Goal: Task Accomplishment & Management: Use online tool/utility

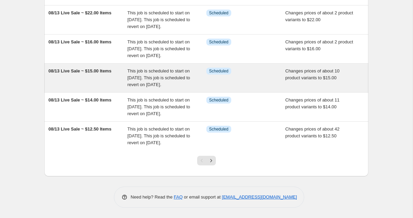
scroll to position [270, 0]
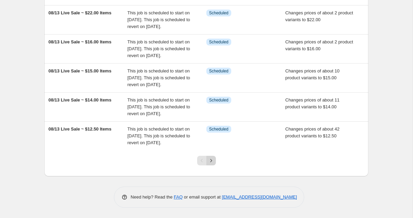
click at [211, 162] on icon "Next" at bounding box center [211, 160] width 7 height 7
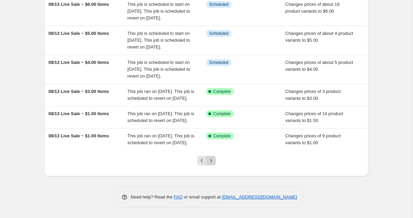
scroll to position [250, 0]
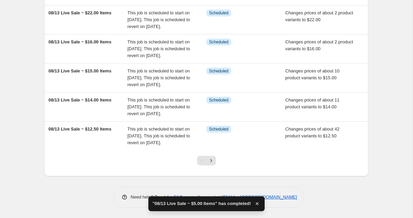
scroll to position [270, 0]
click at [213, 161] on icon "Next" at bounding box center [211, 160] width 7 height 7
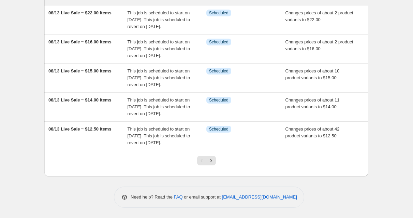
scroll to position [248, 0]
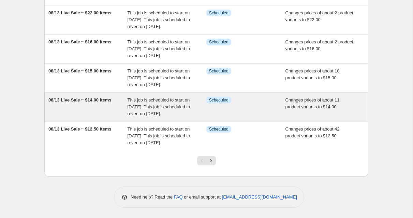
scroll to position [270, 0]
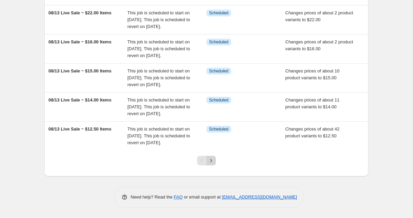
click at [211, 161] on icon "Next" at bounding box center [211, 160] width 7 height 7
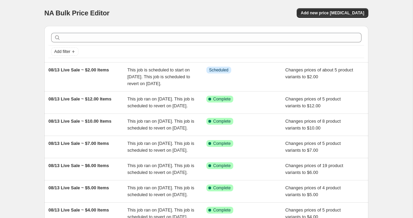
scroll to position [0, 0]
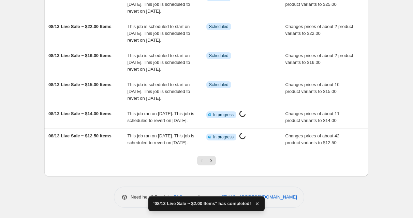
scroll to position [257, 0]
click at [212, 161] on icon "Next" at bounding box center [211, 160] width 7 height 7
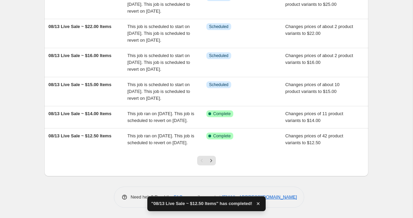
scroll to position [0, 0]
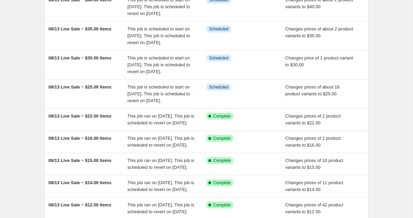
scroll to position [106, 0]
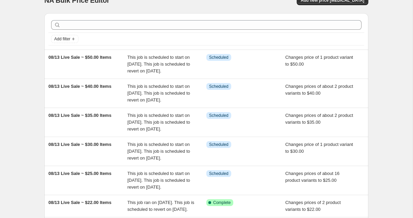
scroll to position [11, 0]
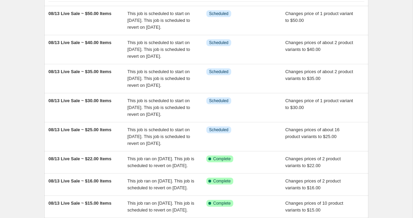
scroll to position [50, 0]
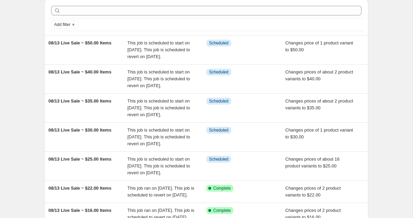
scroll to position [23, 0]
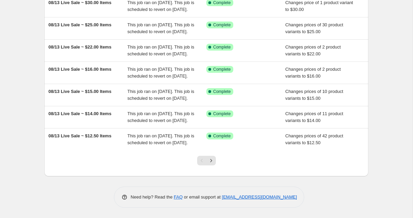
scroll to position [216, 0]
click at [211, 162] on icon "Next" at bounding box center [211, 160] width 7 height 7
click at [212, 162] on icon "Next" at bounding box center [211, 160] width 7 height 7
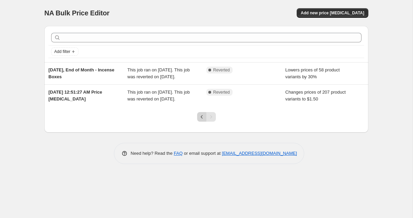
click at [200, 120] on icon "Previous" at bounding box center [202, 116] width 7 height 7
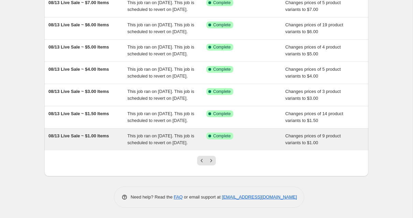
scroll to position [202, 0]
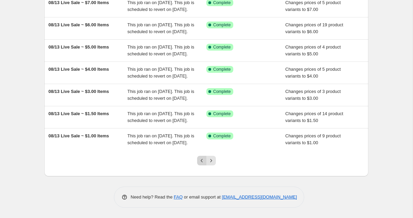
click at [203, 161] on icon "Previous" at bounding box center [202, 160] width 7 height 7
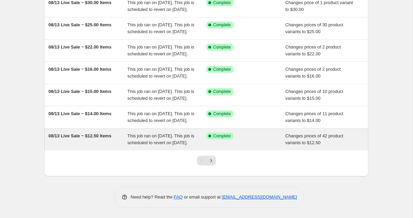
scroll to position [177, 0]
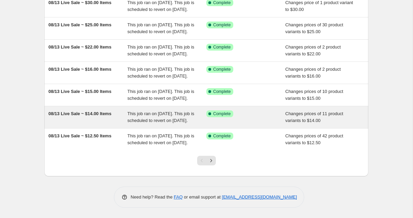
click at [185, 123] on span "This job ran on [DATE]. This job is scheduled to revert on [DATE]." at bounding box center [161, 117] width 67 height 12
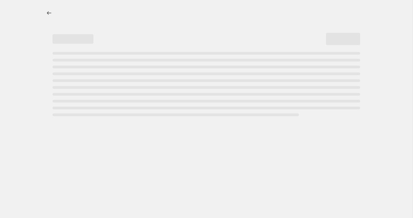
select select "collection"
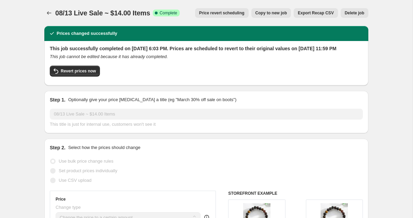
click at [268, 15] on span "Copy to new job" at bounding box center [272, 12] width 32 height 5
select select "collection"
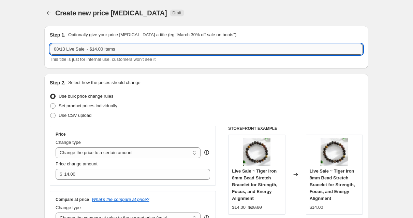
click at [130, 48] on input "08/13 Live Sale ~ $14.00 Items" at bounding box center [206, 49] width 313 height 11
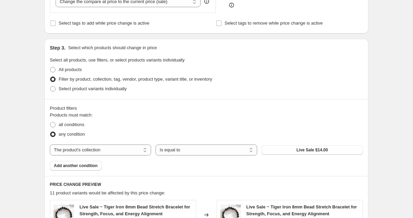
scroll to position [216, 0]
type input "08/13 Live Sale ~ $14.00 Items II"
select select "product"
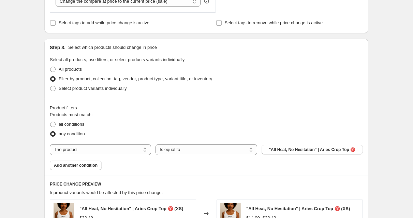
click at [287, 149] on span ""All Heat, No Hesitation" | Aries Crop Top ♈️" at bounding box center [312, 149] width 87 height 5
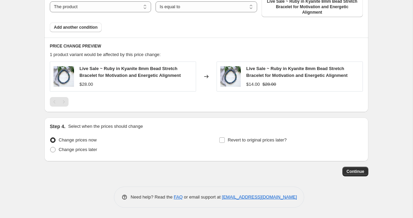
scroll to position [364, 0]
click at [222, 140] on input "Revert to original prices later?" at bounding box center [221, 139] width 5 height 5
checkbox input "true"
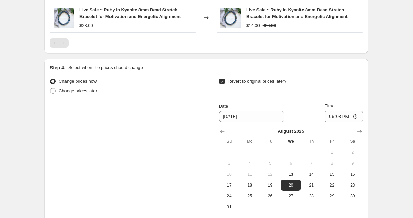
scroll to position [429, 0]
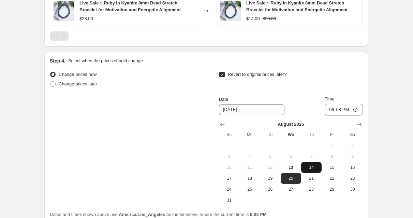
click at [314, 169] on span "14" at bounding box center [311, 166] width 15 height 5
type input "8/14/2025"
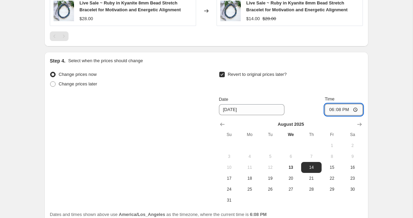
click at [340, 110] on input "18:08" at bounding box center [344, 110] width 38 height 12
click at [347, 109] on input "23:08" at bounding box center [344, 110] width 38 height 12
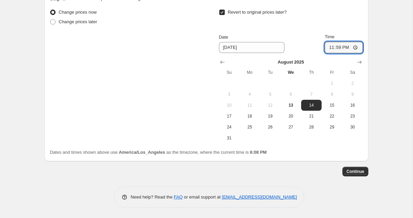
scroll to position [492, 0]
type input "23:59"
click at [357, 172] on span "Continue" at bounding box center [356, 171] width 18 height 5
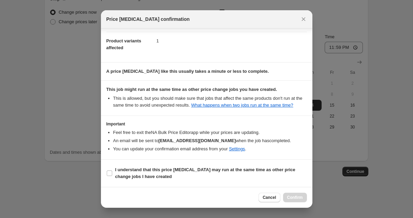
scroll to position [83, 0]
click at [109, 173] on input "I understand that this price change job may run at the same time as other price…" at bounding box center [109, 172] width 5 height 5
checkbox input "true"
click at [289, 198] on span "Confirm" at bounding box center [295, 196] width 16 height 5
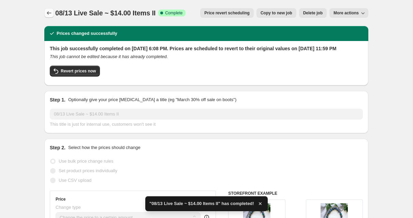
click at [48, 13] on icon "Price change jobs" at bounding box center [49, 12] width 4 height 3
